Goal: Transaction & Acquisition: Purchase product/service

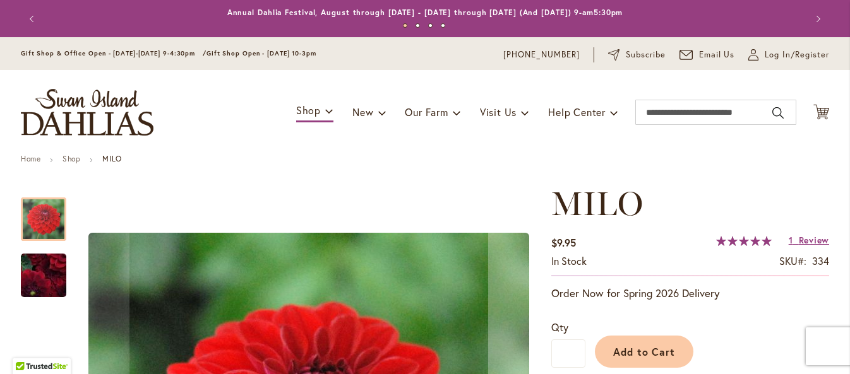
scroll to position [280, 0]
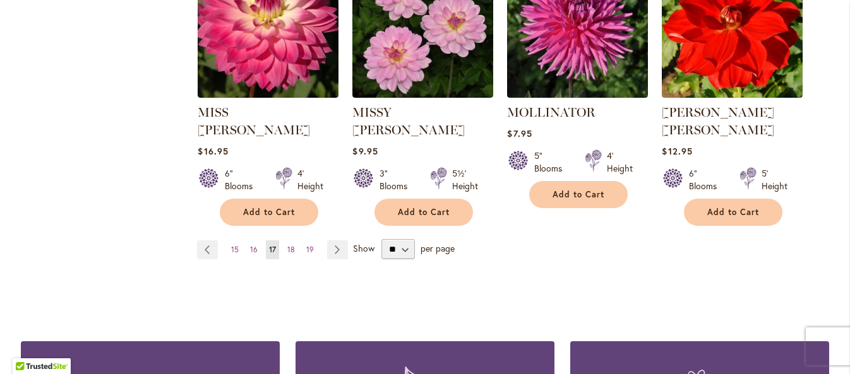
scroll to position [1154, 0]
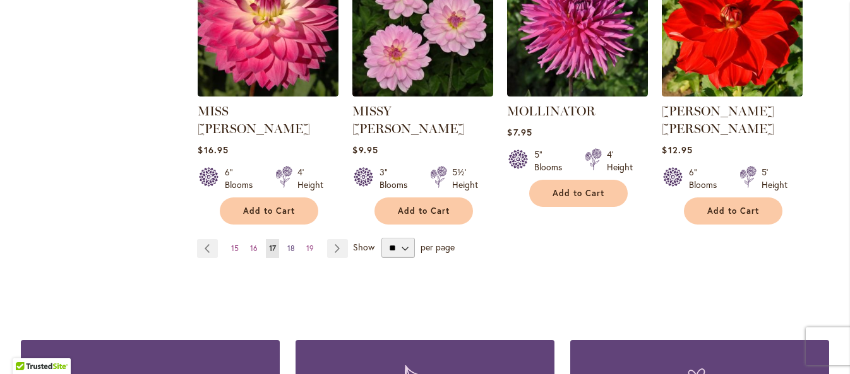
click at [292, 244] on span "18" at bounding box center [291, 248] width 8 height 9
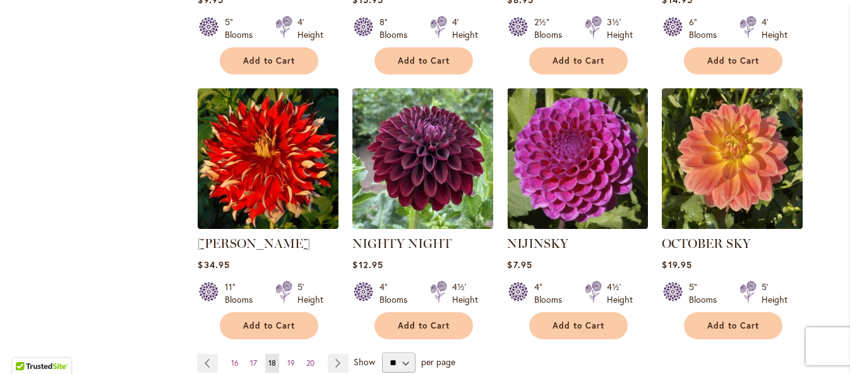
scroll to position [1042, 0]
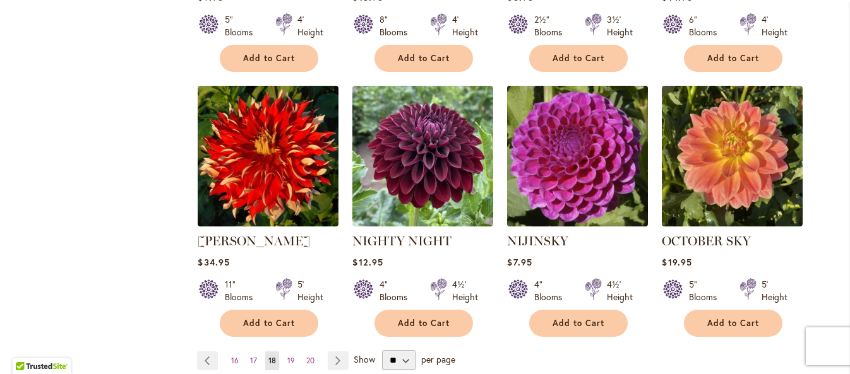
click at [585, 141] on img at bounding box center [578, 157] width 148 height 148
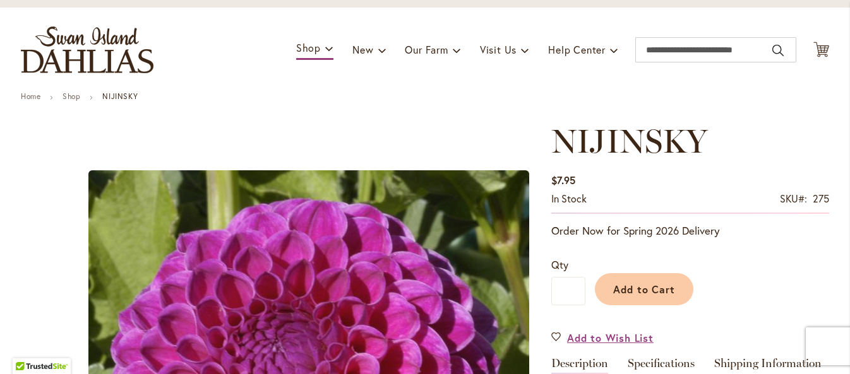
scroll to position [62, 0]
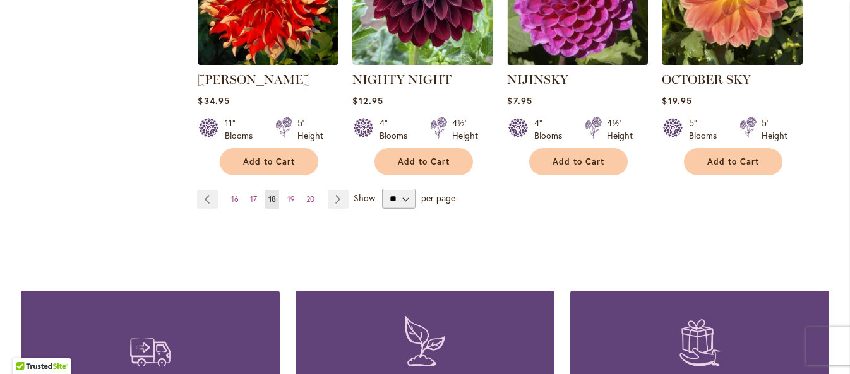
scroll to position [1206, 0]
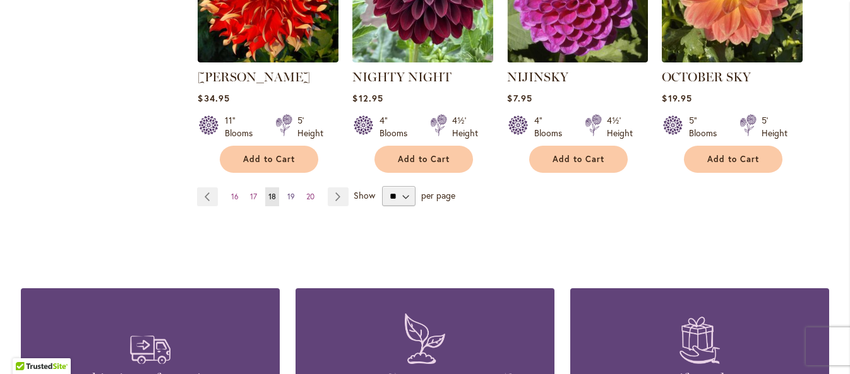
click at [291, 192] on span "19" at bounding box center [291, 196] width 8 height 9
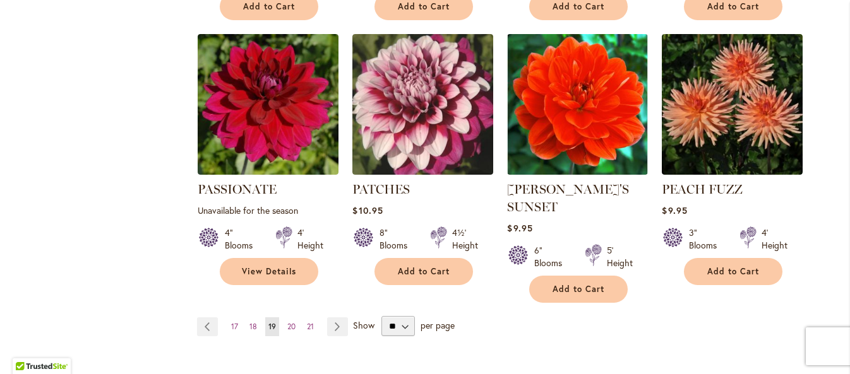
scroll to position [1095, 0]
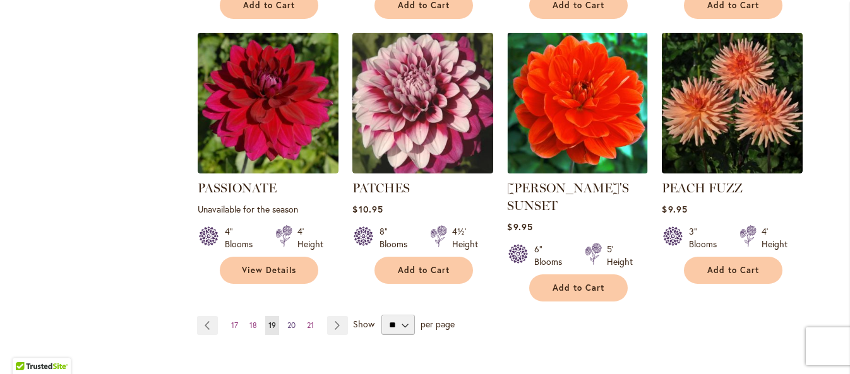
click at [294, 321] on span "20" at bounding box center [291, 325] width 8 height 9
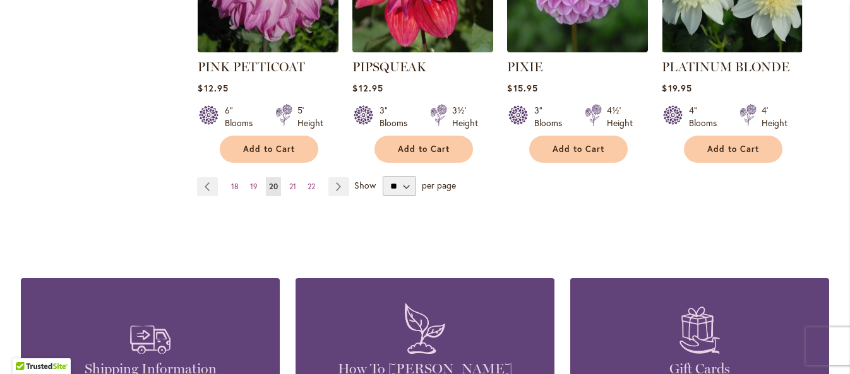
scroll to position [1255, 0]
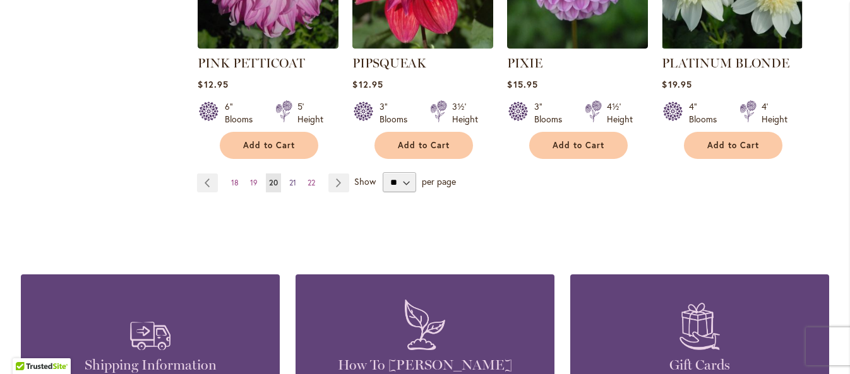
click at [293, 178] on span "21" at bounding box center [292, 182] width 7 height 9
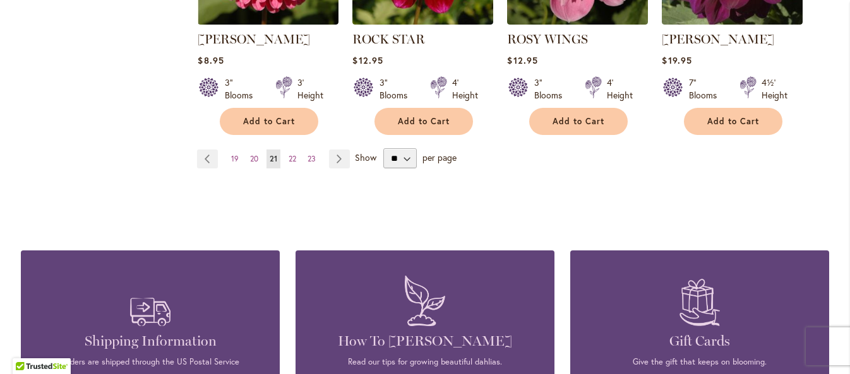
scroll to position [1248, 0]
